Goal: Task Accomplishment & Management: Complete application form

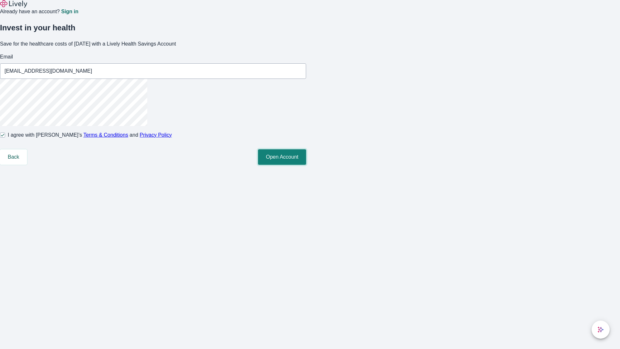
click at [306, 165] on button "Open Account" at bounding box center [282, 157] width 48 height 16
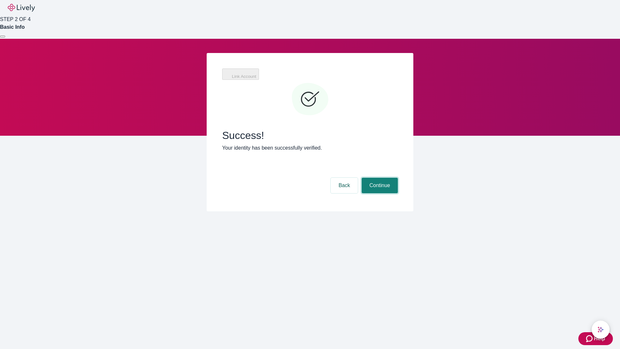
click at [379, 178] on button "Continue" at bounding box center [380, 186] width 36 height 16
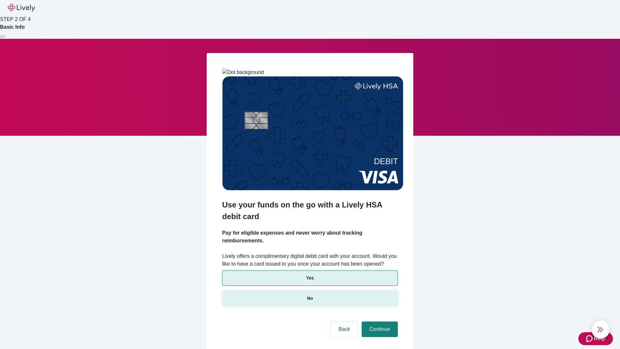
click at [310, 295] on p "No" at bounding box center [310, 298] width 6 height 7
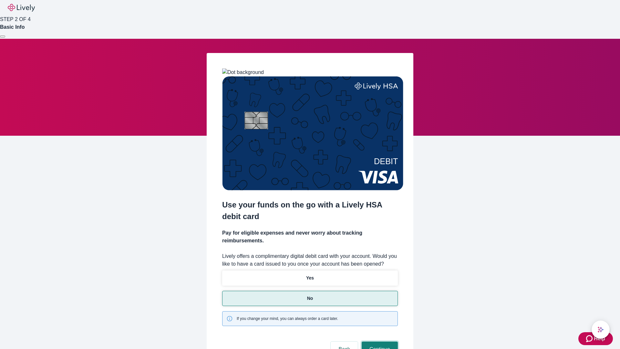
click at [379, 341] on button "Continue" at bounding box center [380, 349] width 36 height 16
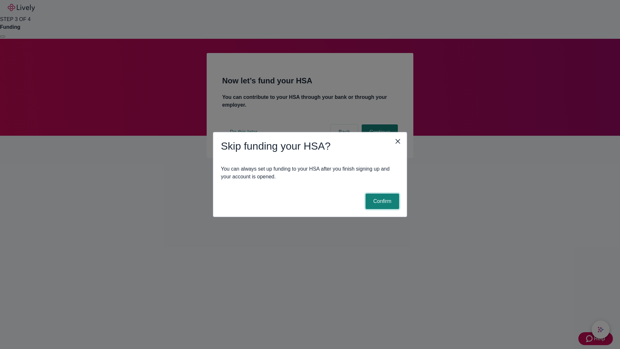
click at [381, 201] on button "Confirm" at bounding box center [383, 201] width 34 height 16
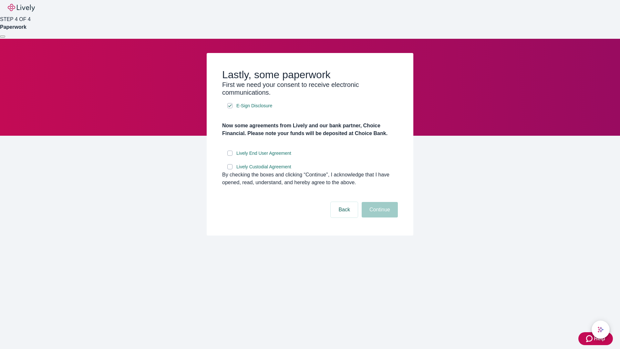
click at [230, 156] on input "Lively End User Agreement" at bounding box center [229, 152] width 5 height 5
checkbox input "true"
click at [230, 169] on input "Lively Custodial Agreement" at bounding box center [229, 166] width 5 height 5
checkbox input "true"
click at [379, 217] on button "Continue" at bounding box center [380, 210] width 36 height 16
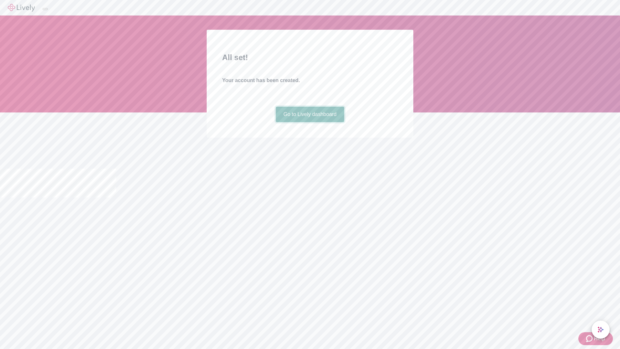
click at [310, 122] on link "Go to Lively dashboard" at bounding box center [310, 115] width 69 height 16
